Goal: Task Accomplishment & Management: Manage account settings

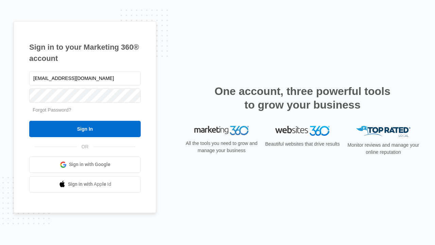
type input "[EMAIL_ADDRESS][DOMAIN_NAME]"
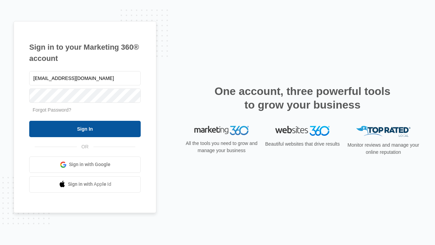
click at [85, 128] on input "Sign In" at bounding box center [84, 129] width 111 height 16
